Goal: Information Seeking & Learning: Learn about a topic

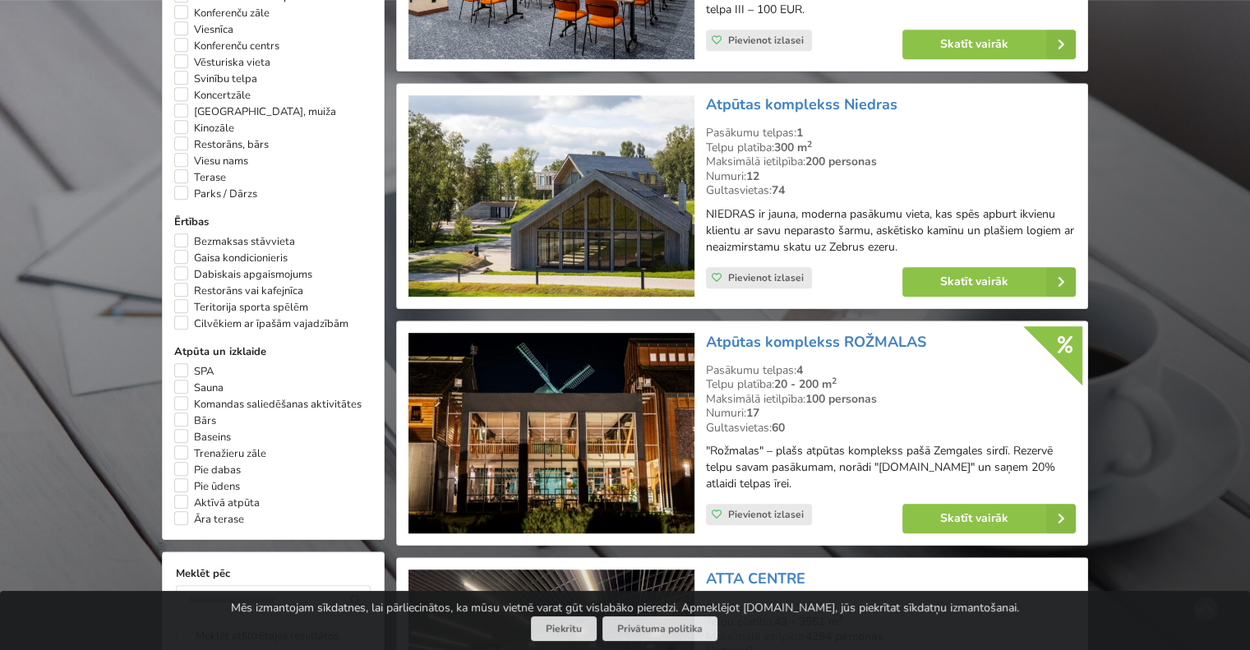
scroll to position [822, 0]
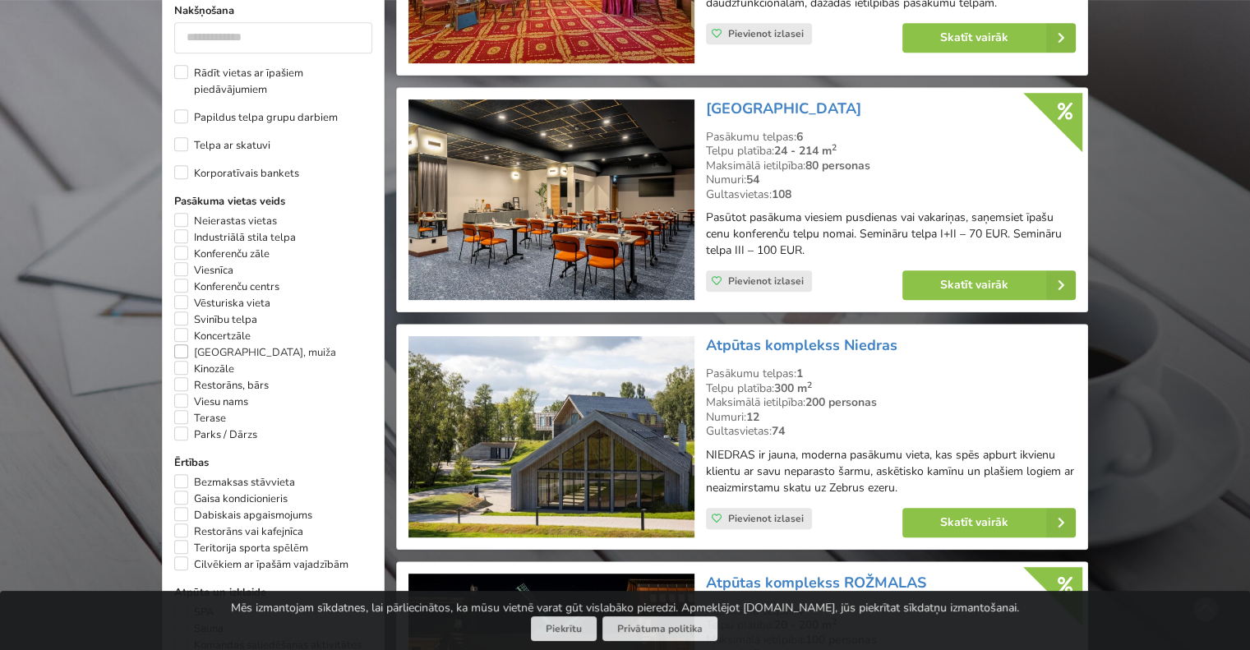
click at [191, 357] on label "Pils, muiža" at bounding box center [255, 352] width 162 height 16
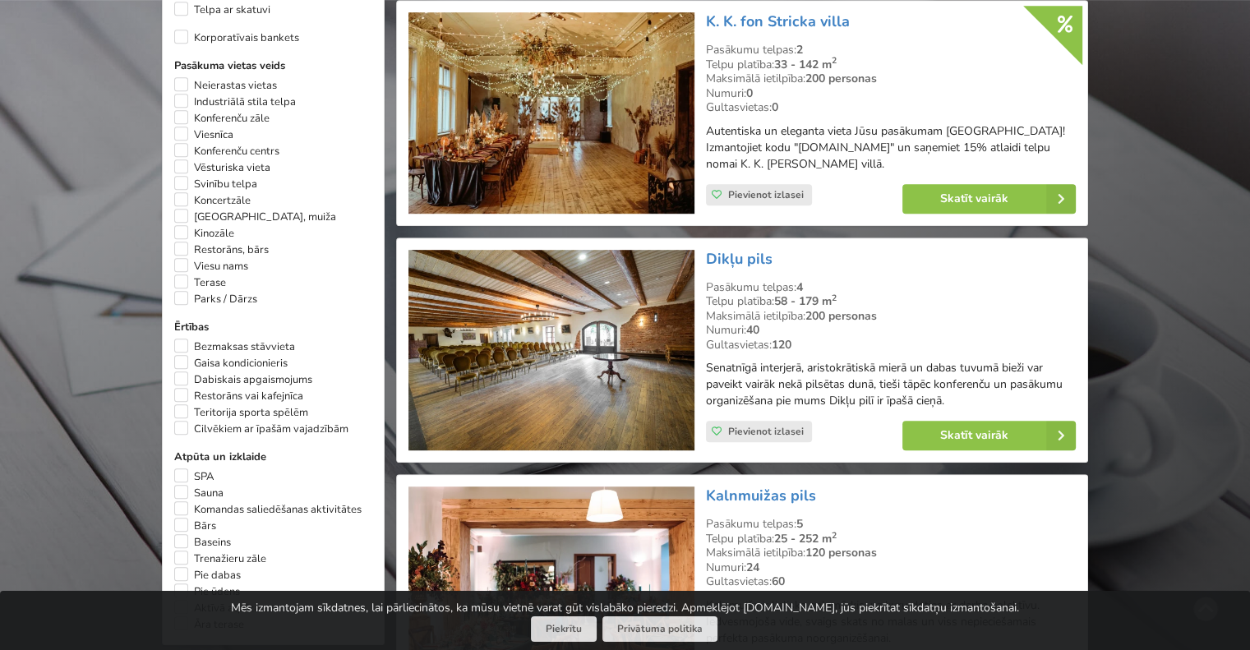
scroll to position [986, 0]
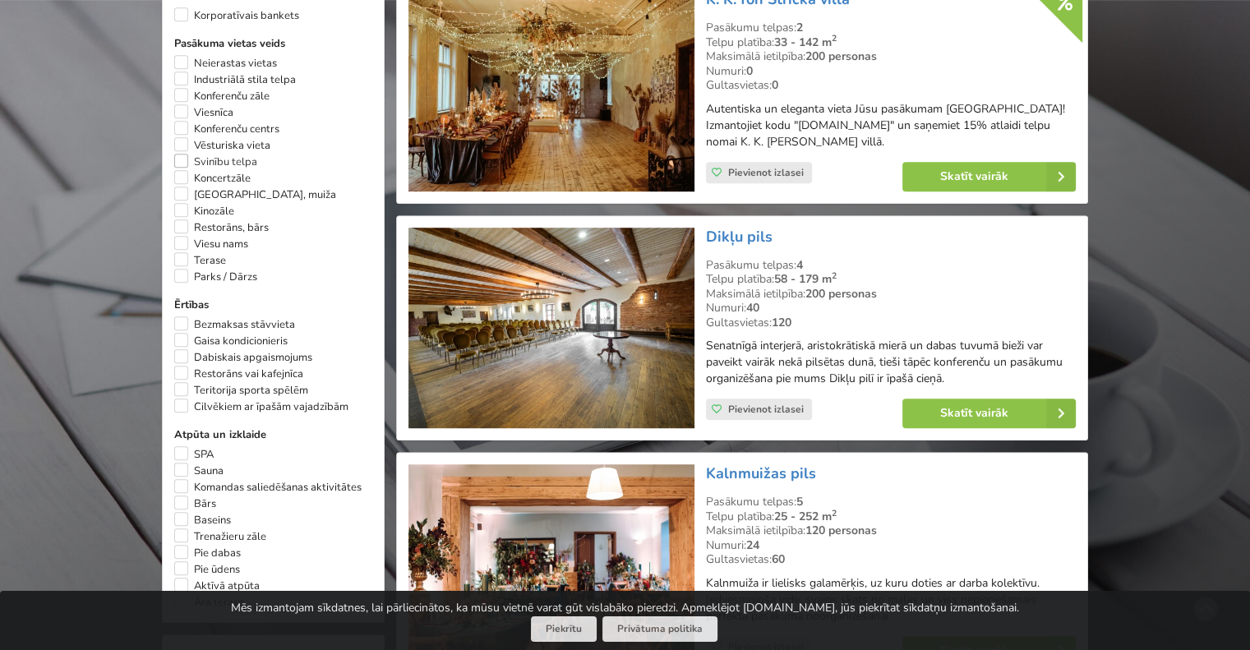
click at [184, 161] on label "Svinību telpa" at bounding box center [215, 162] width 83 height 16
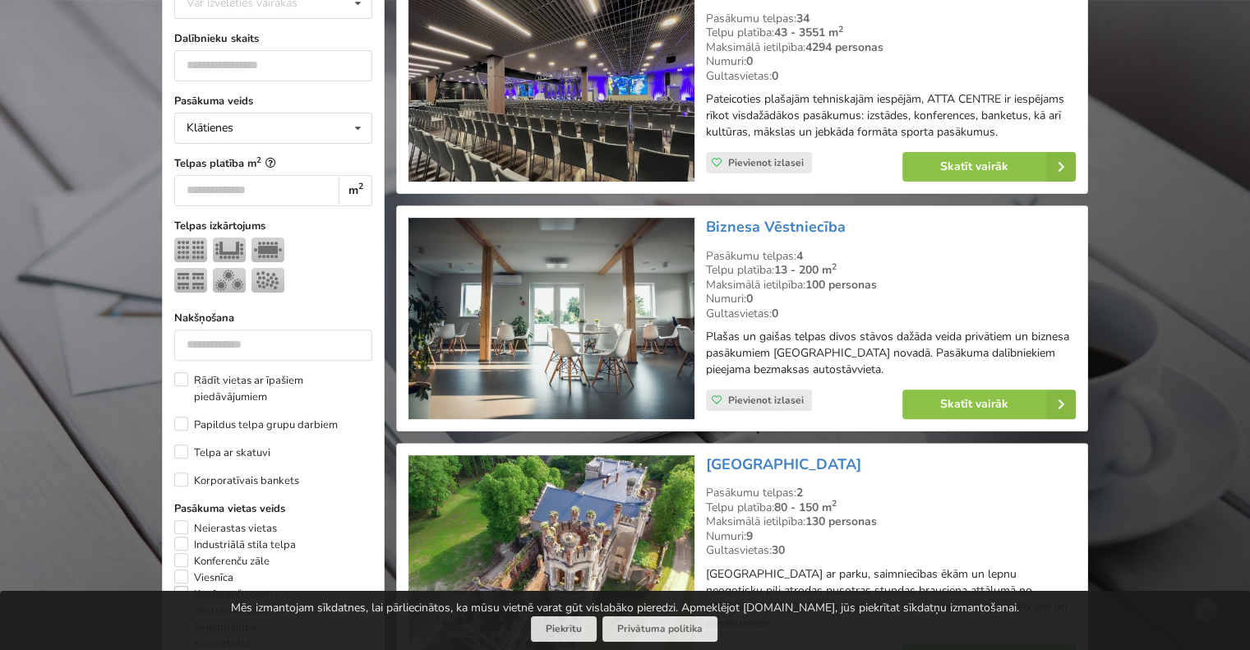
scroll to position [779, 0]
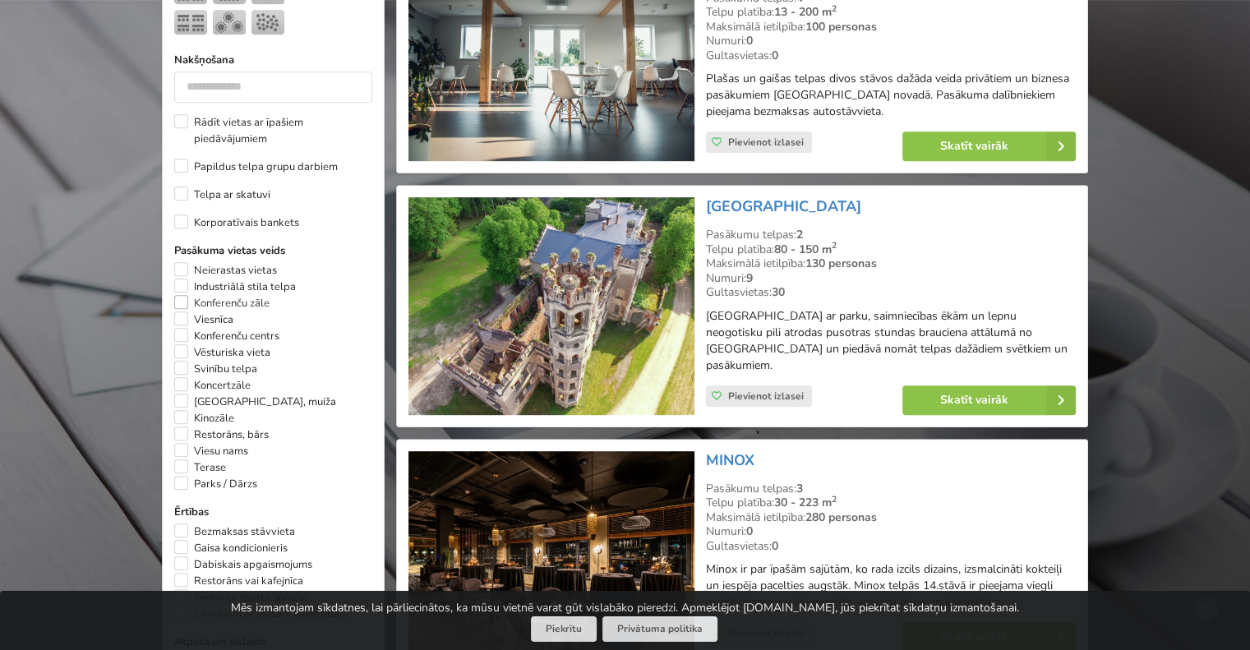
click at [182, 302] on label "Konferenču zāle" at bounding box center [221, 303] width 95 height 16
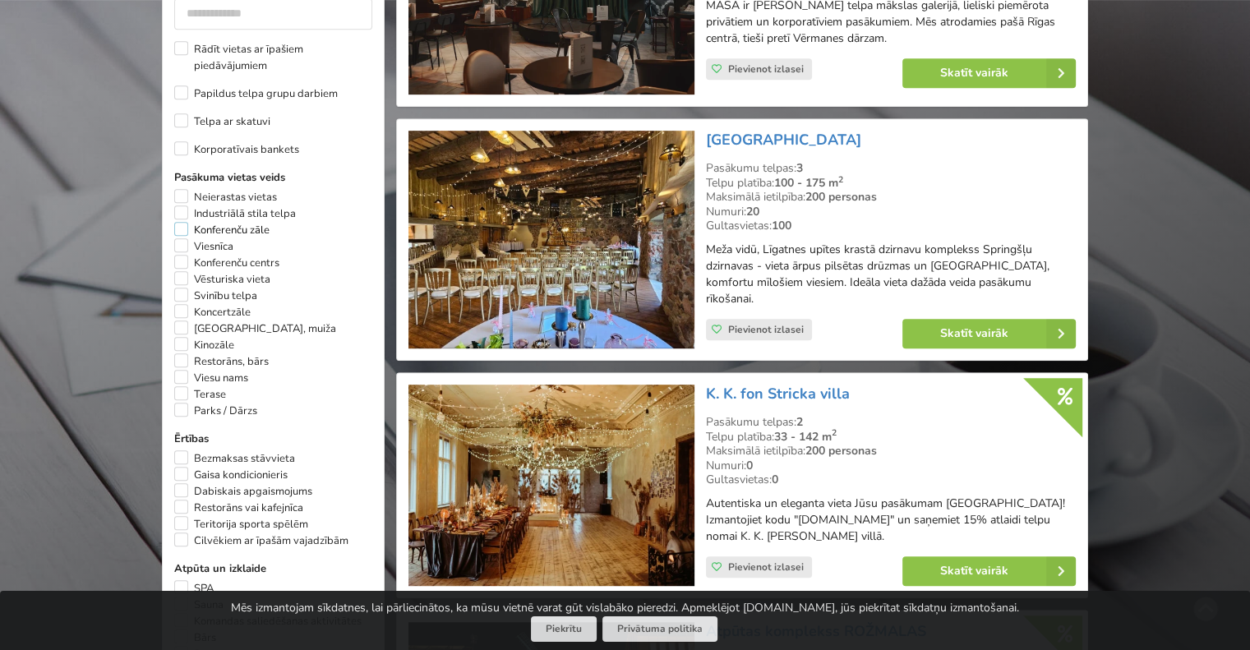
scroll to position [1272, 0]
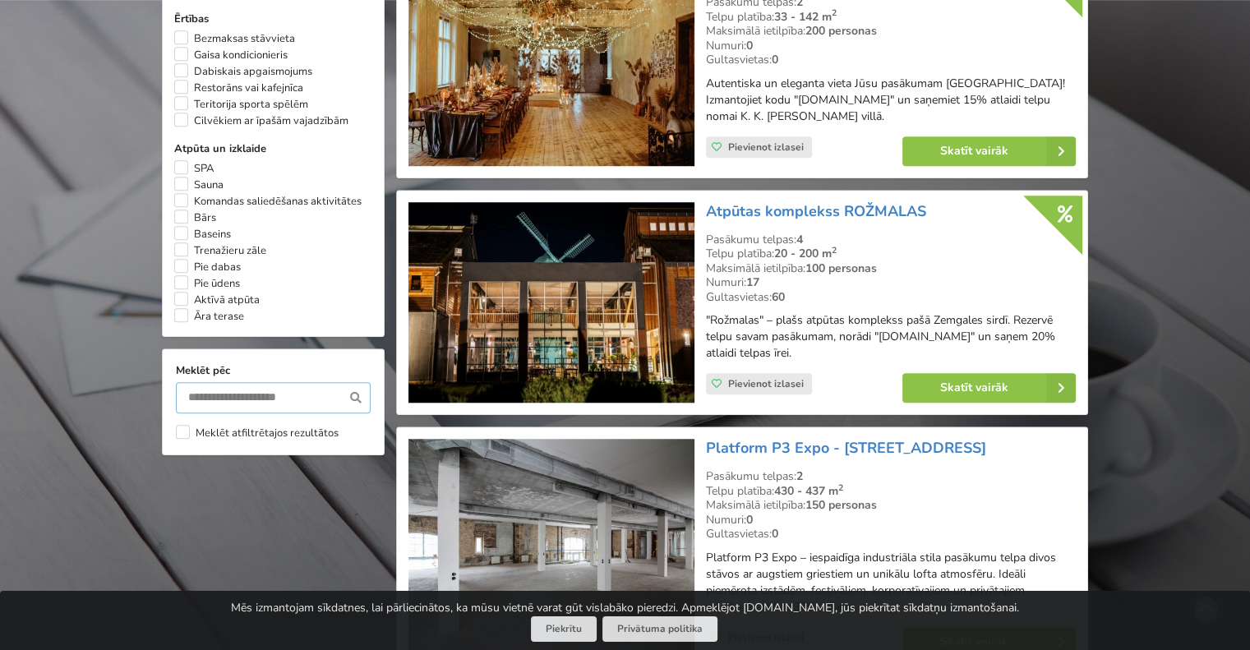
click at [205, 407] on input "text" at bounding box center [273, 397] width 195 height 31
type input "****"
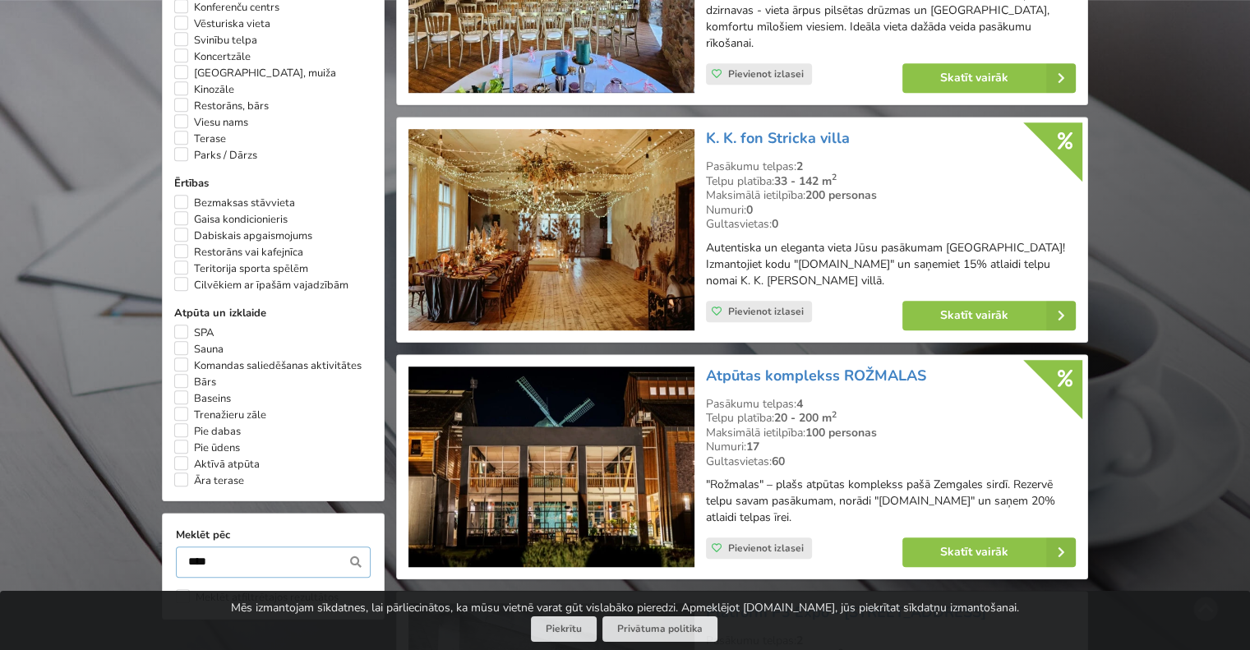
scroll to position [1437, 0]
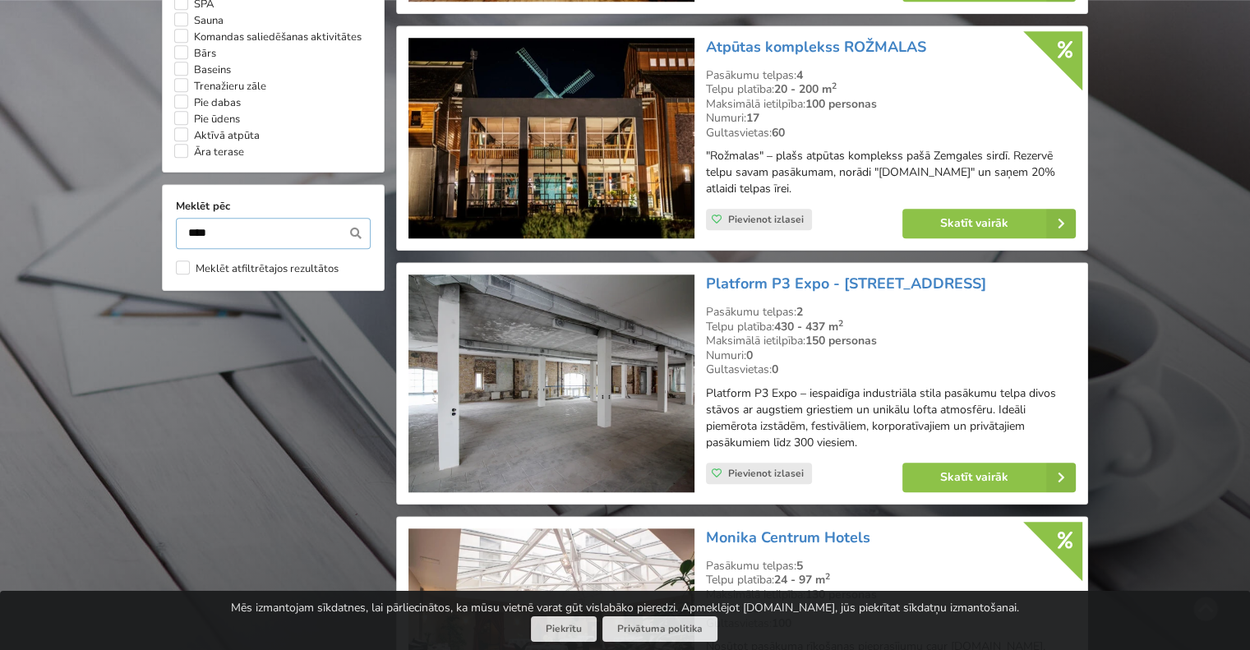
drag, startPoint x: 258, startPoint y: 244, endPoint x: 131, endPoint y: 247, distance: 126.6
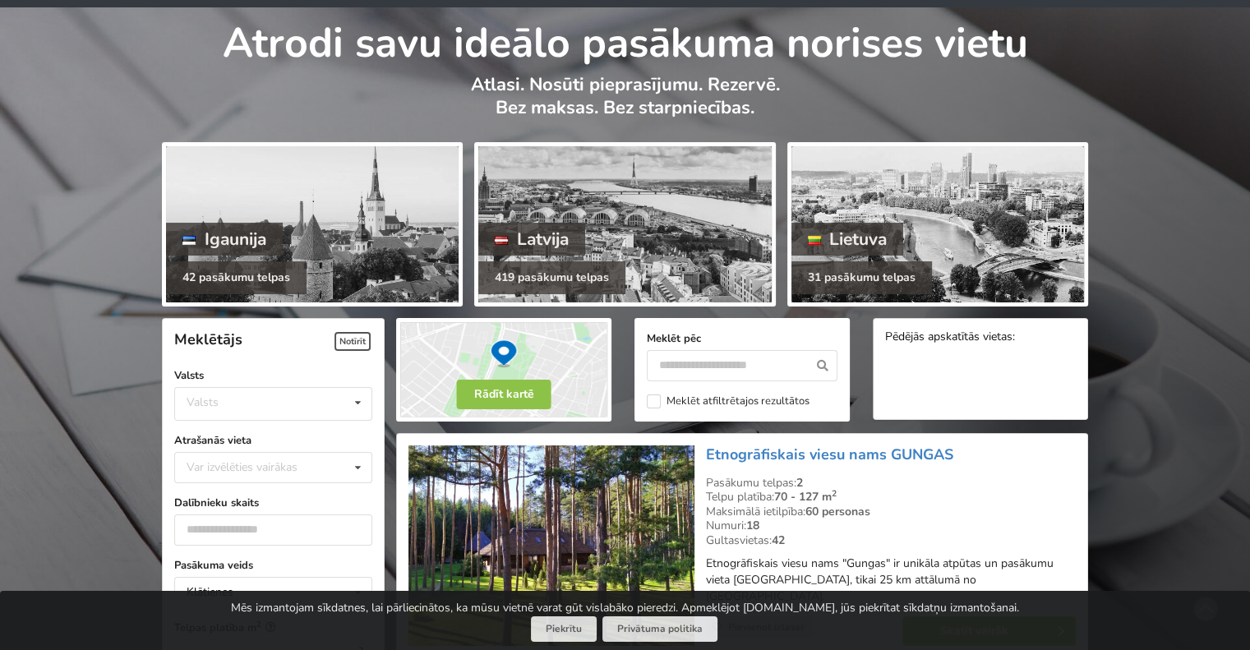
scroll to position [82, 0]
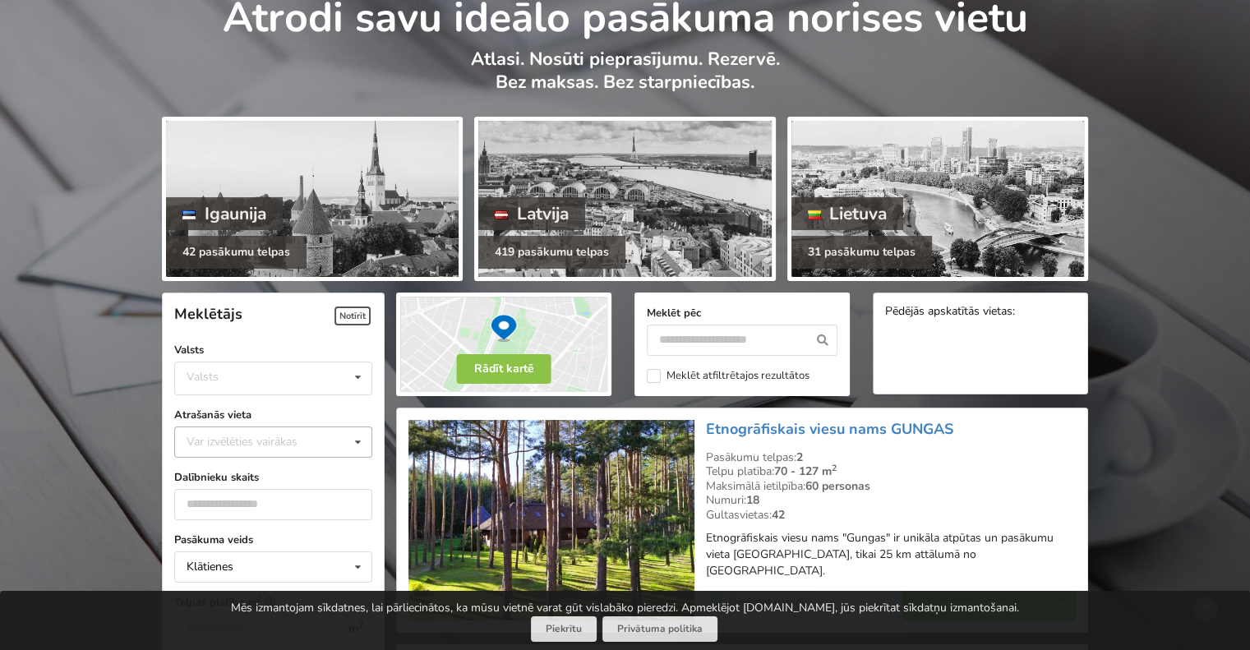
click at [269, 433] on div "Var izvēlēties vairākas" at bounding box center [258, 441] width 152 height 19
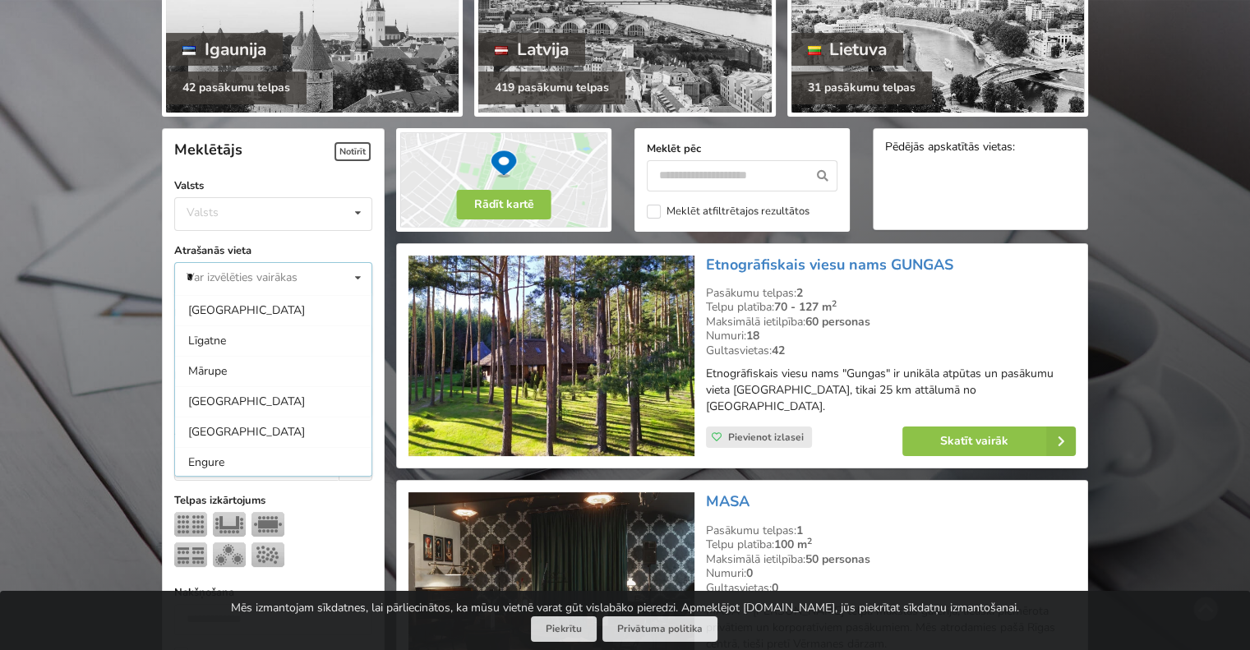
scroll to position [0, 0]
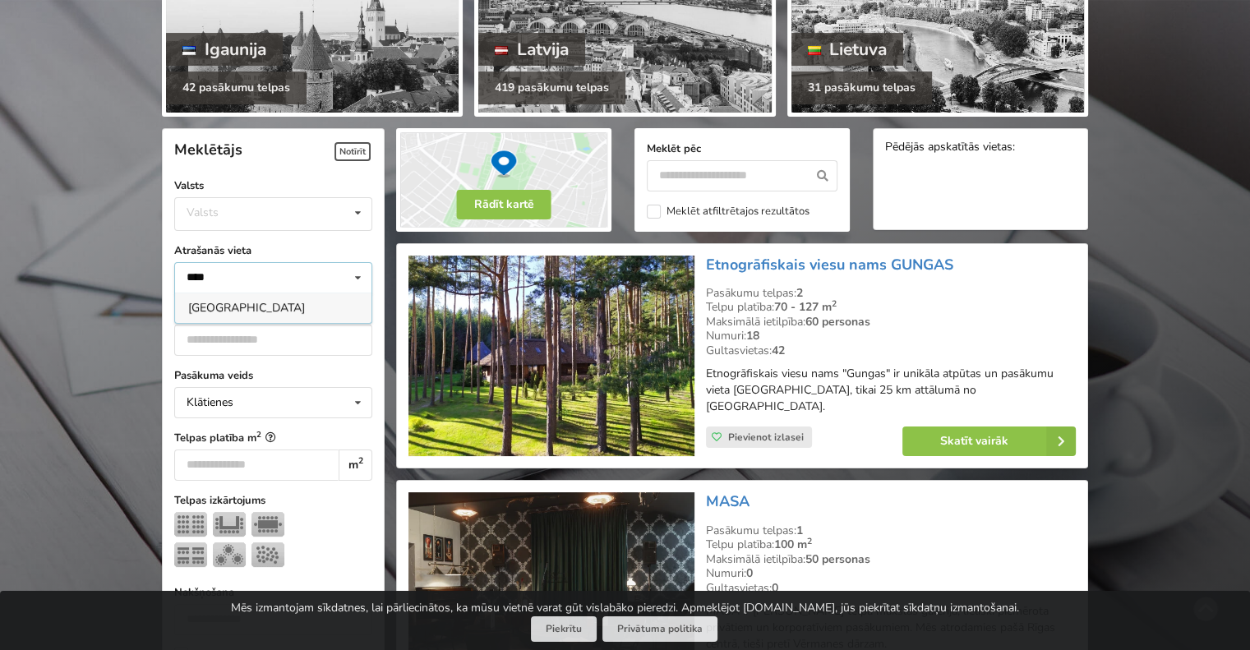
type input "****"
click at [228, 313] on div "[GEOGRAPHIC_DATA]" at bounding box center [273, 308] width 196 height 30
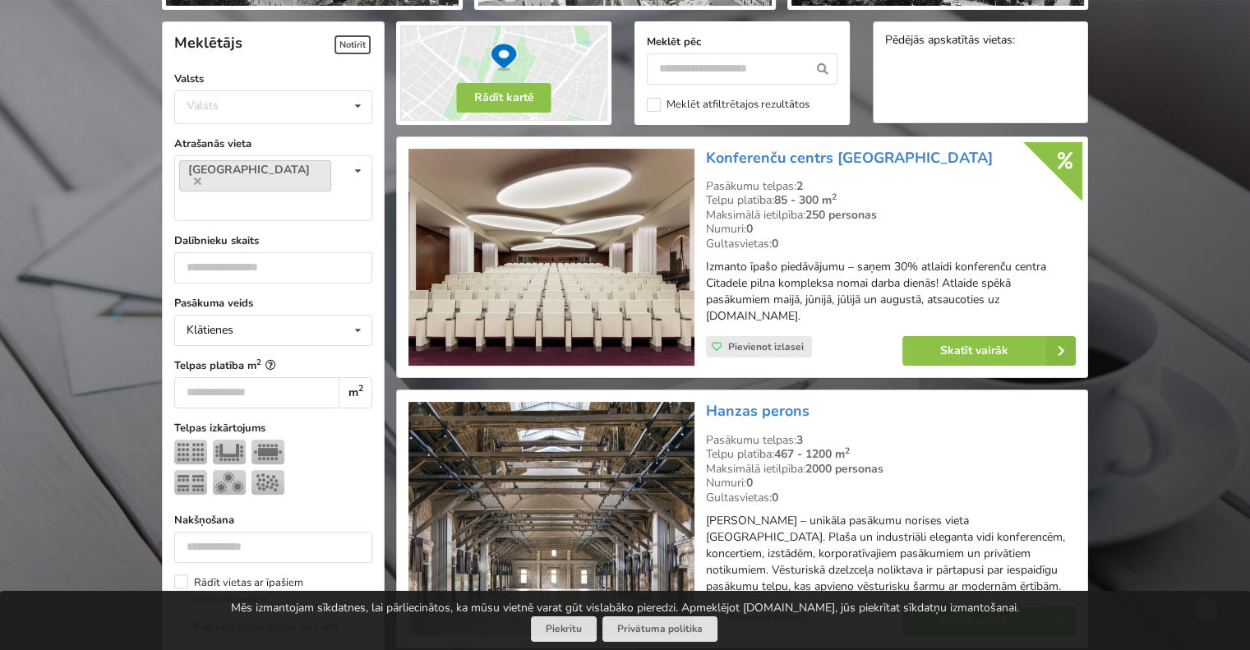
scroll to position [368, 0]
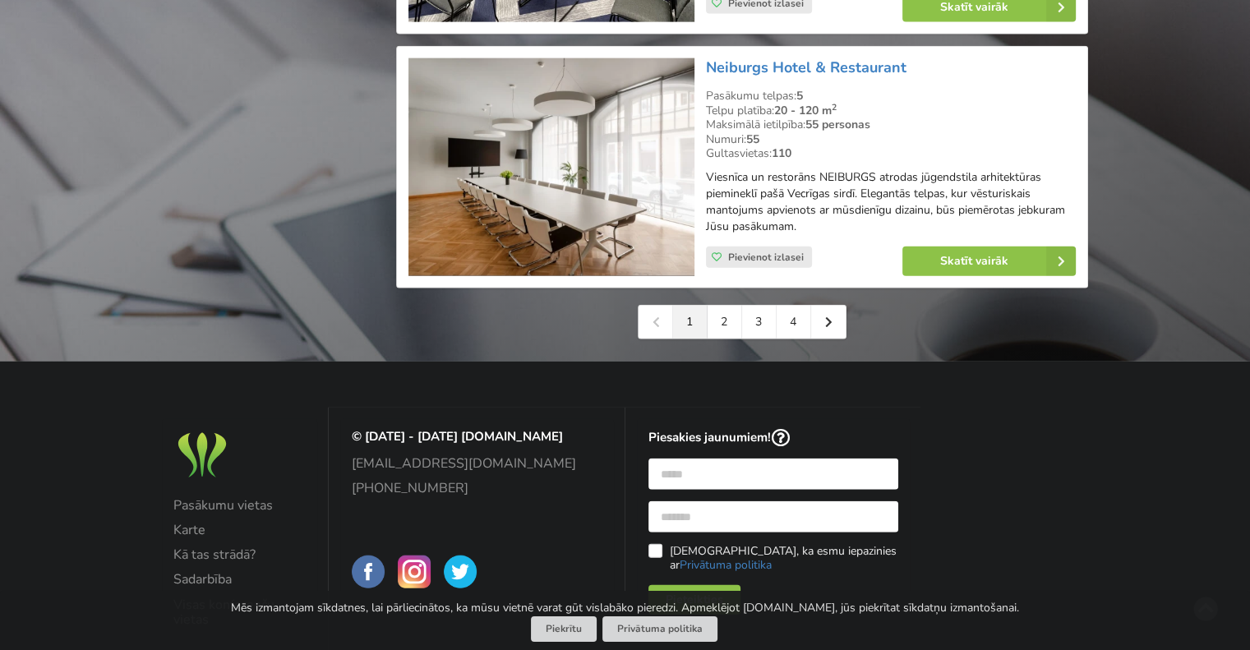
scroll to position [3902, 0]
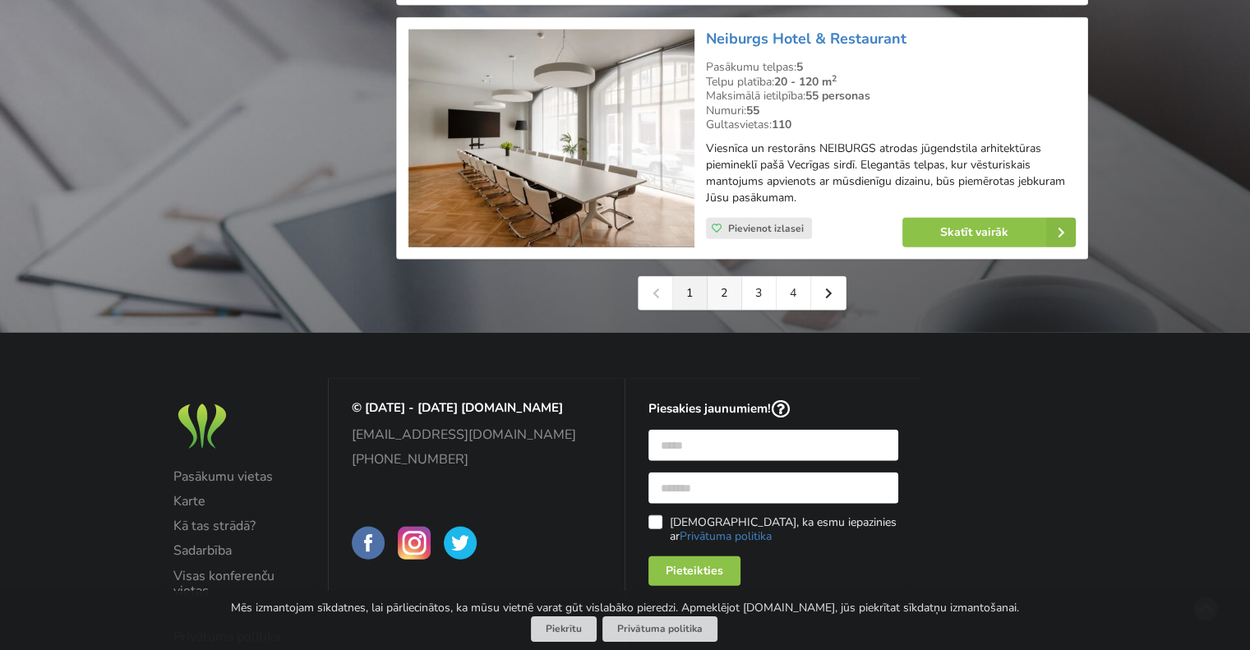
click at [717, 307] on link "2" at bounding box center [725, 293] width 35 height 33
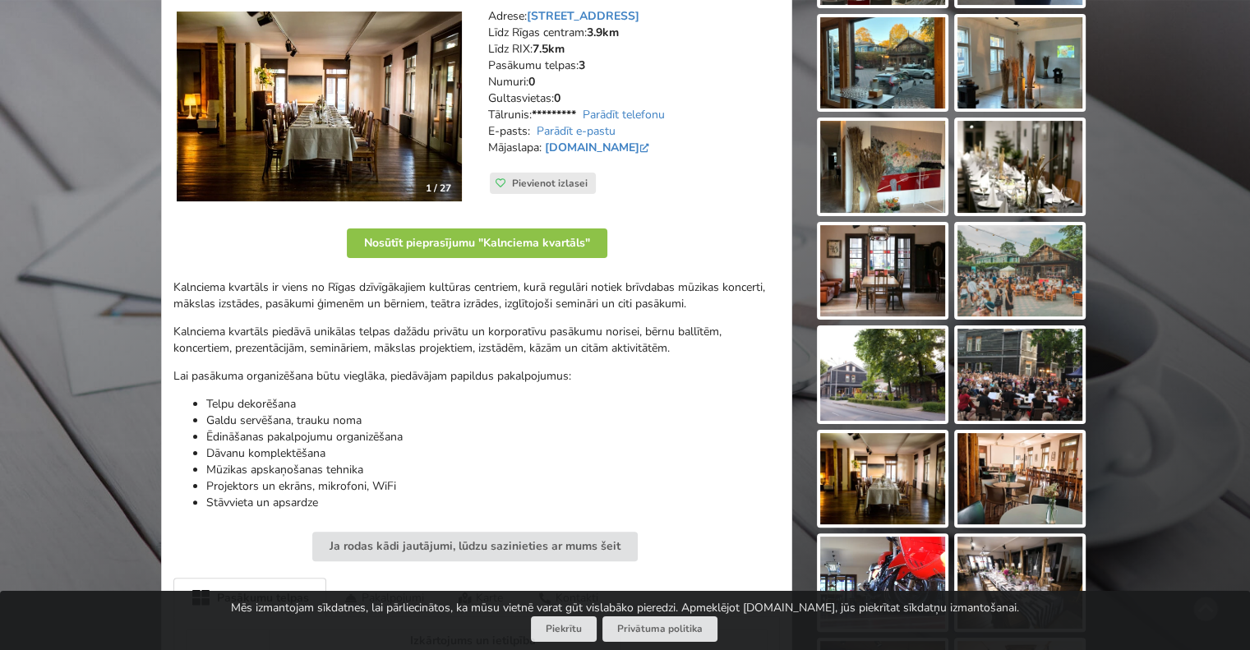
scroll to position [329, 0]
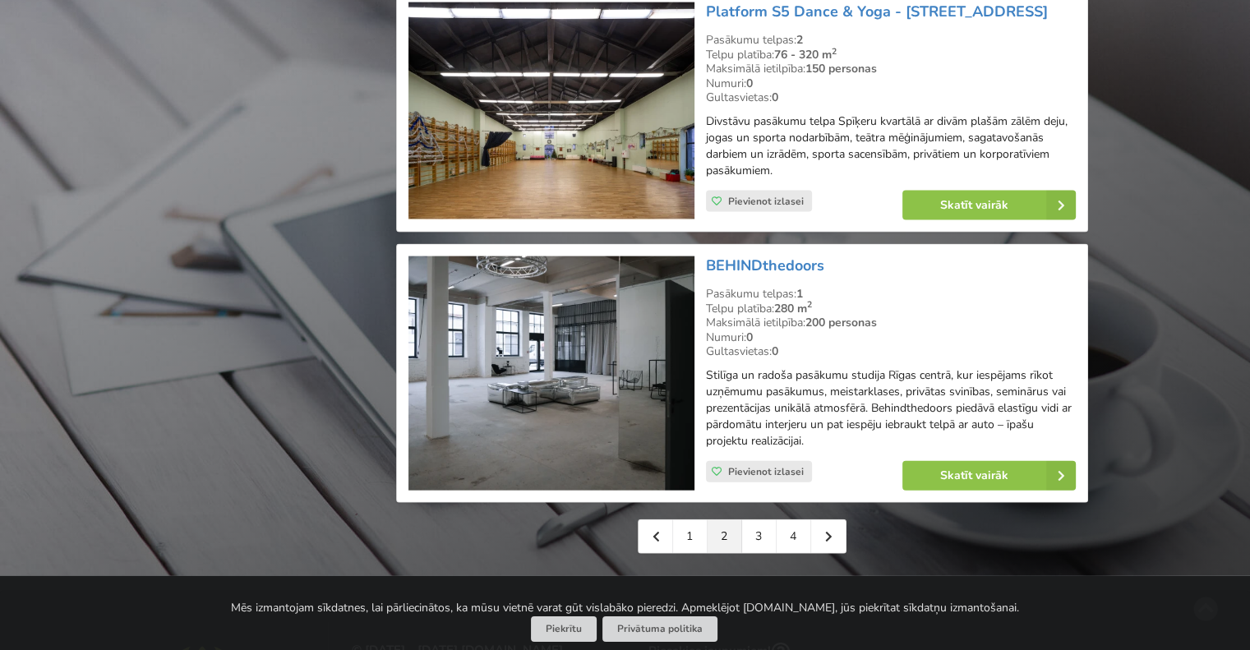
scroll to position [3698, 0]
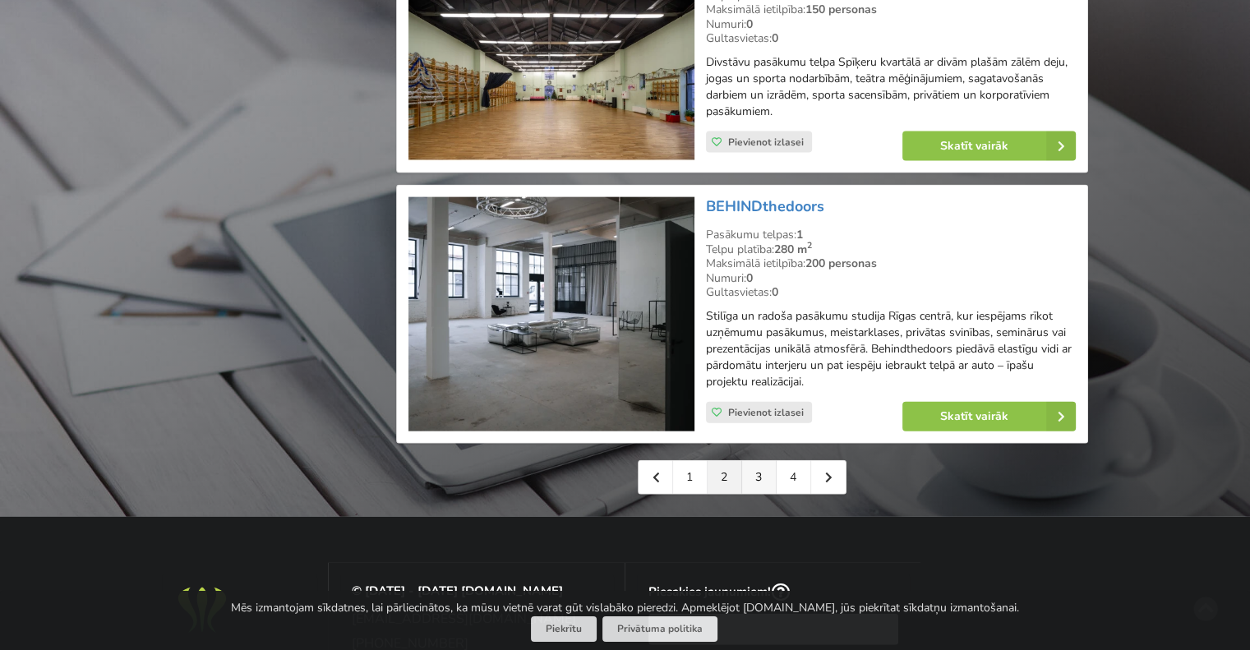
click at [764, 466] on link "3" at bounding box center [759, 477] width 35 height 33
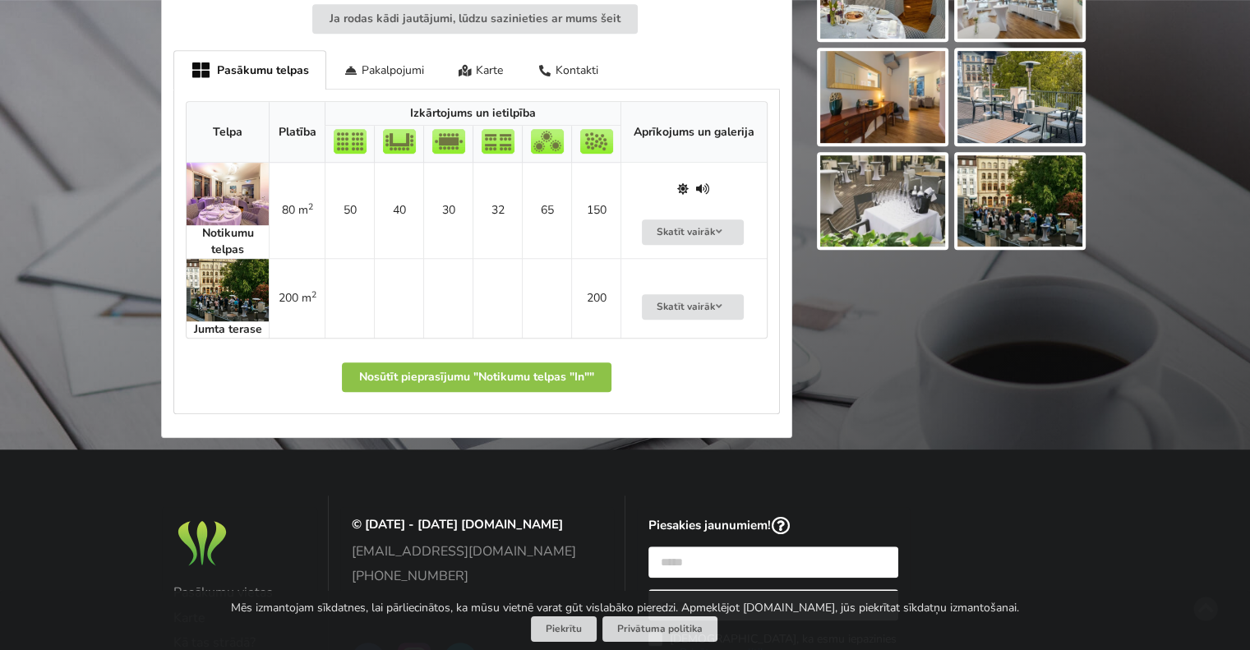
scroll to position [986, 0]
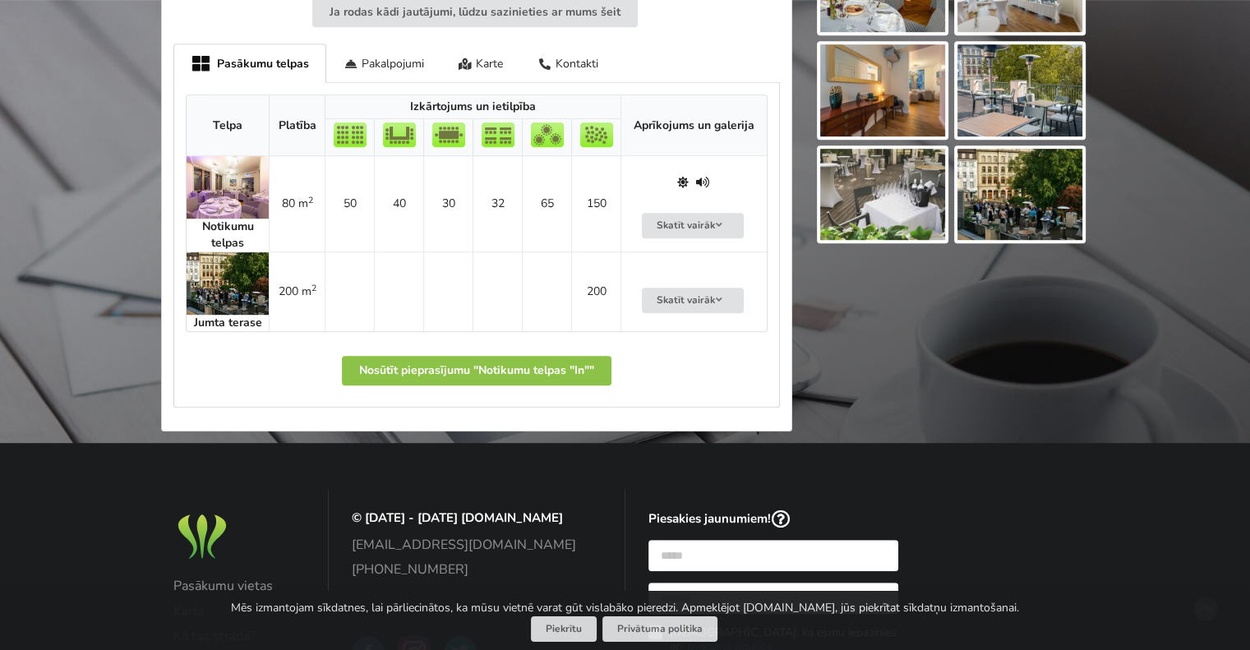
click at [223, 187] on img at bounding box center [228, 187] width 82 height 62
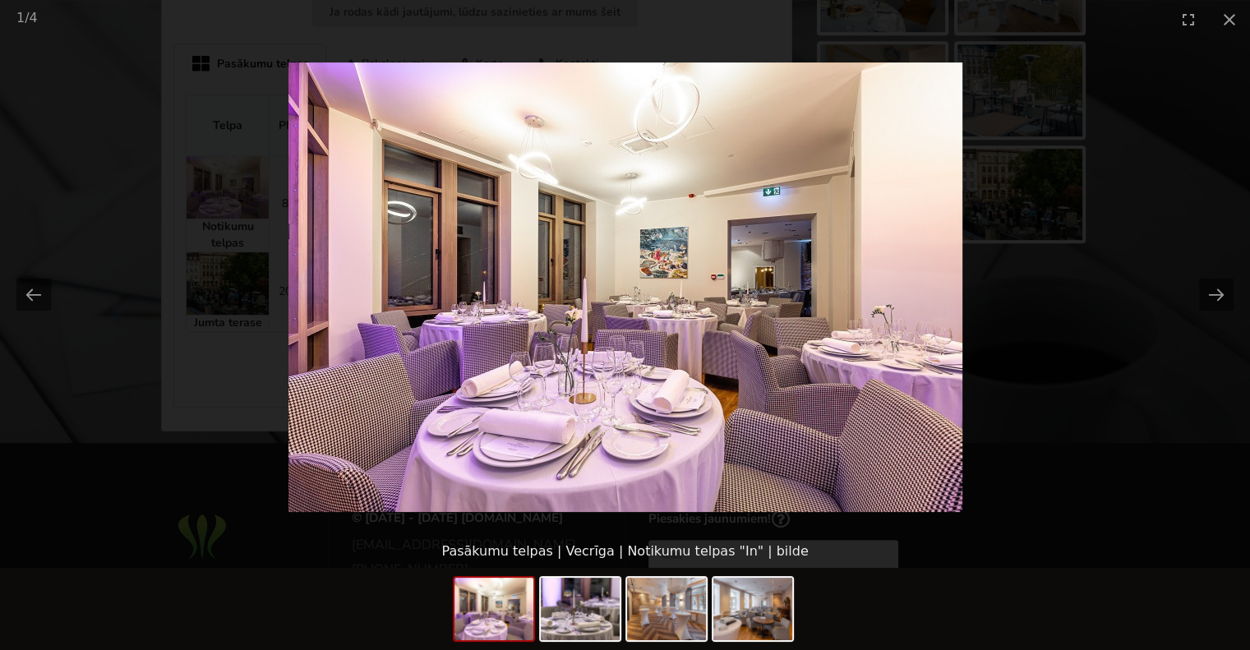
scroll to position [0, 0]
click at [168, 214] on picture at bounding box center [625, 287] width 1250 height 496
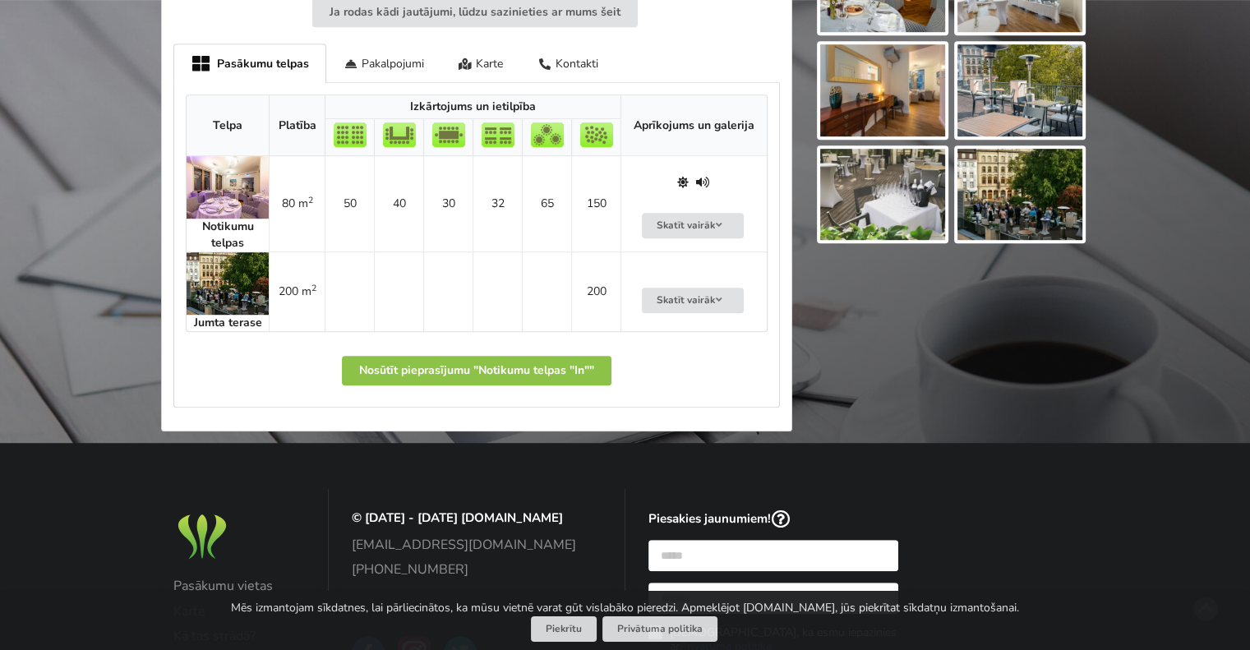
click at [230, 285] on img at bounding box center [228, 283] width 82 height 62
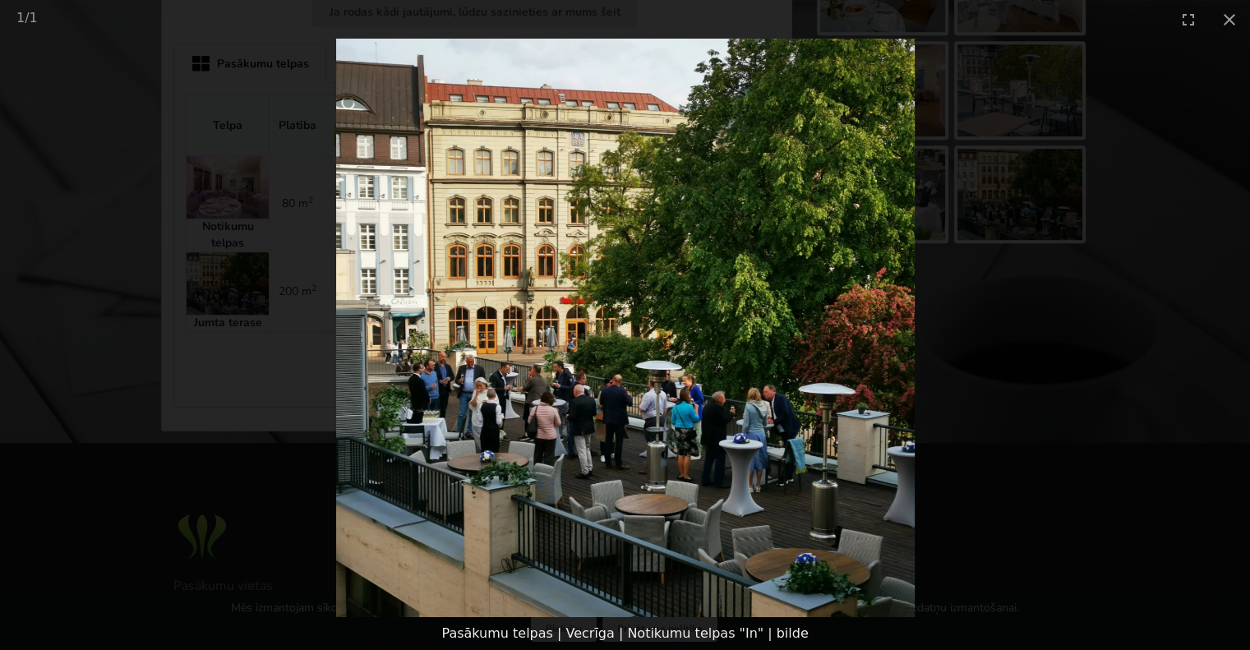
click at [158, 241] on picture at bounding box center [625, 328] width 1250 height 579
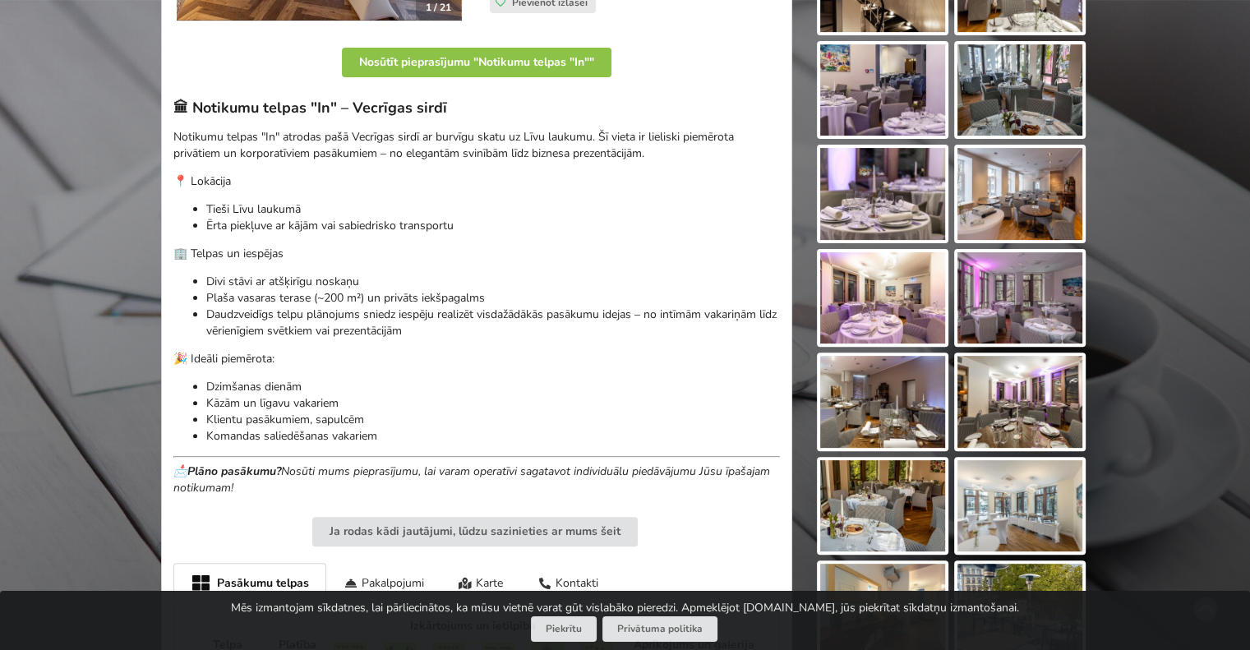
scroll to position [575, 0]
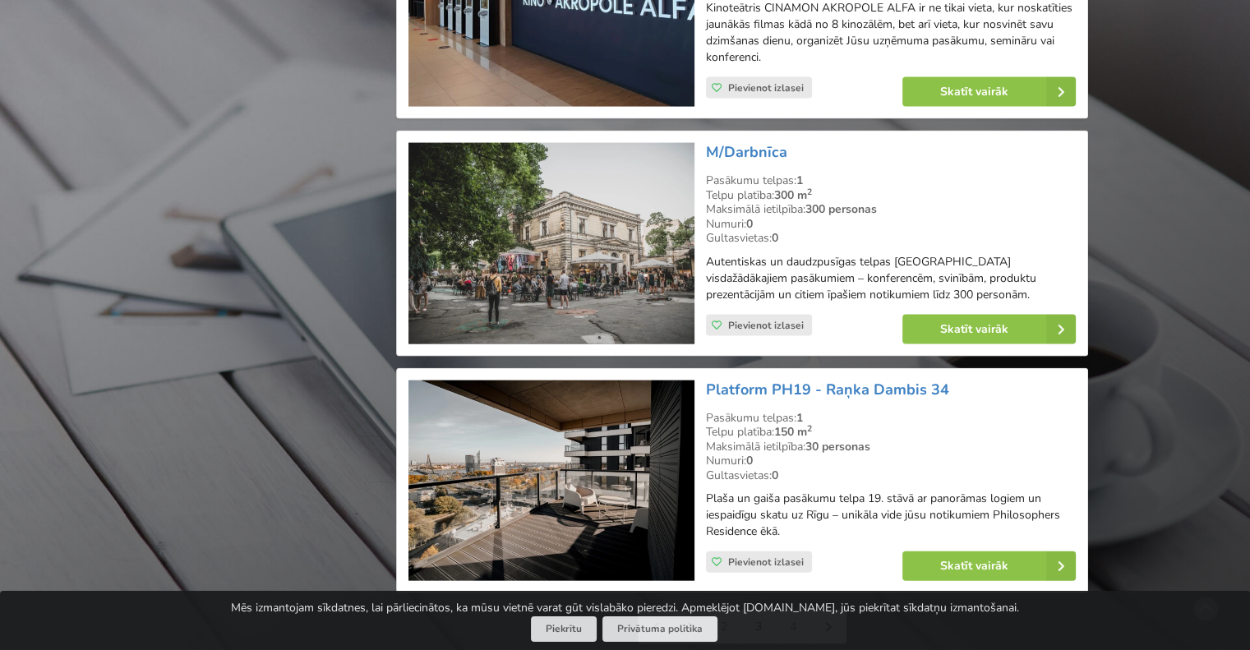
scroll to position [3616, 0]
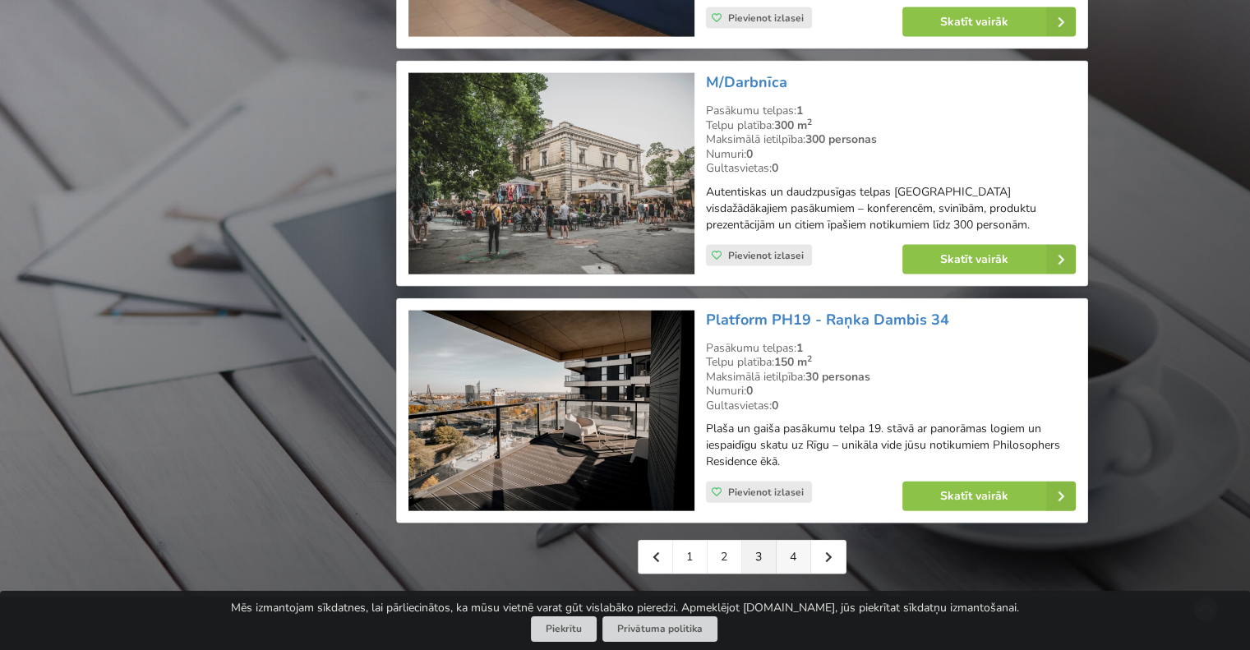
click at [796, 541] on link "4" at bounding box center [794, 557] width 35 height 33
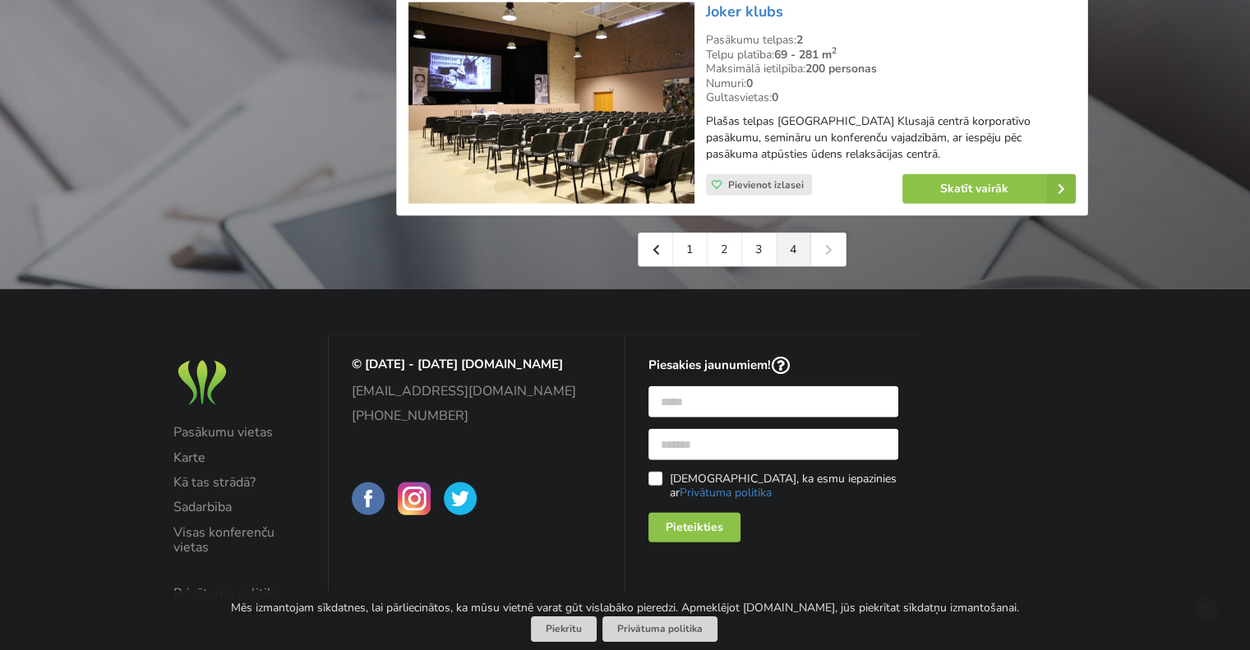
scroll to position [3899, 0]
